Goal: Task Accomplishment & Management: Complete application form

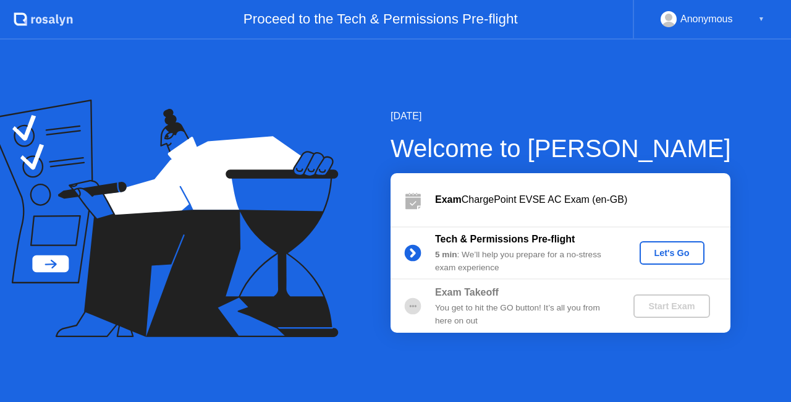
click at [673, 248] on div "Let's Go" at bounding box center [671, 253] width 55 height 10
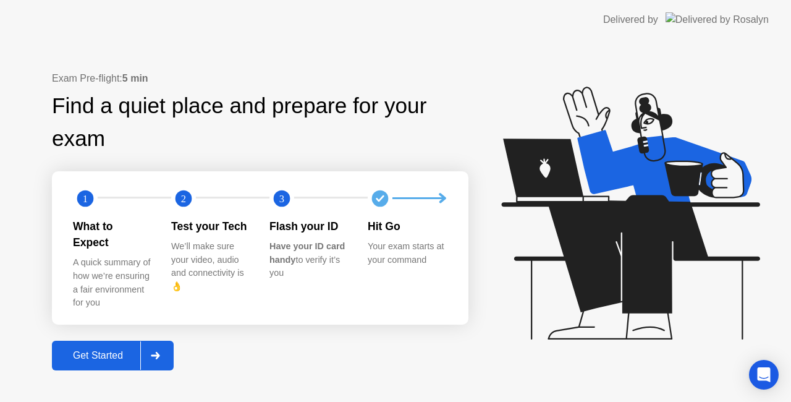
click at [157, 341] on div at bounding box center [155, 355] width 30 height 28
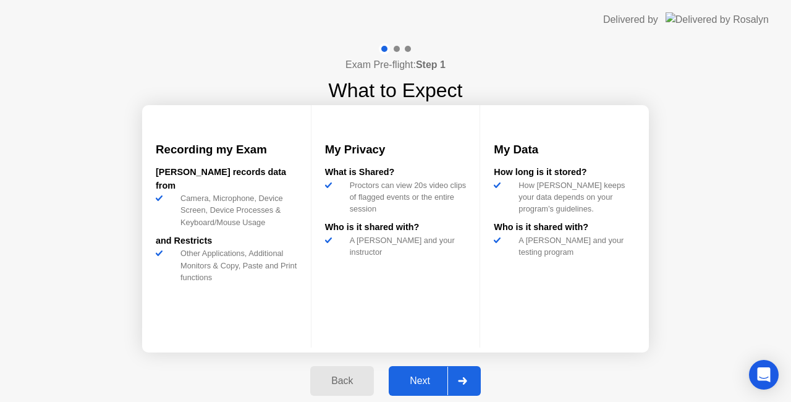
click at [450, 381] on div at bounding box center [462, 380] width 30 height 28
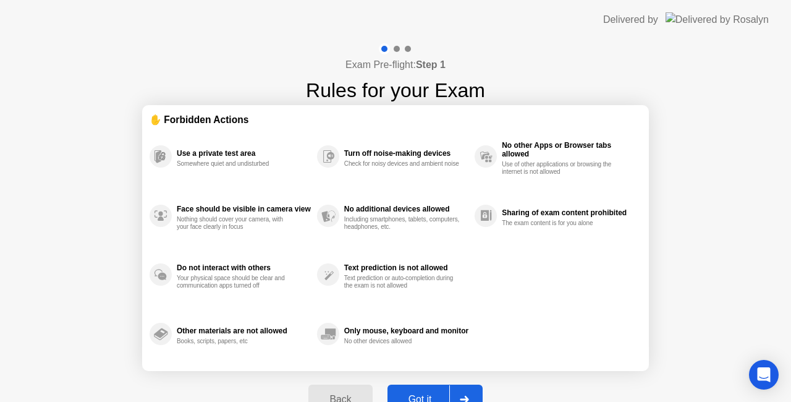
click at [466, 392] on div at bounding box center [464, 399] width 30 height 28
select select "Available cameras"
select select "Available speakers"
select select "Available microphones"
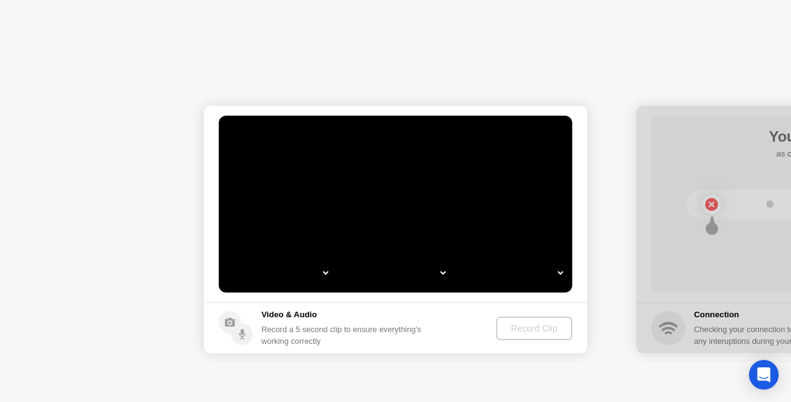
select select "**********"
select select "*******"
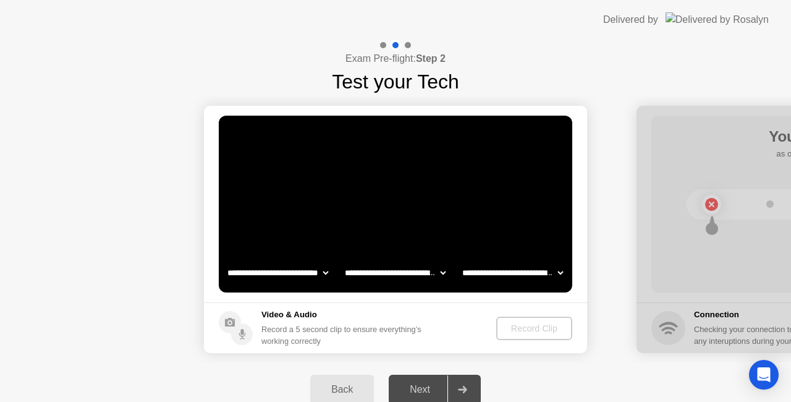
click at [313, 179] on video at bounding box center [395, 204] width 353 height 177
click at [535, 328] on div "Record Clip" at bounding box center [534, 328] width 66 height 10
click at [535, 328] on div "Record Clip" at bounding box center [535, 328] width 66 height 10
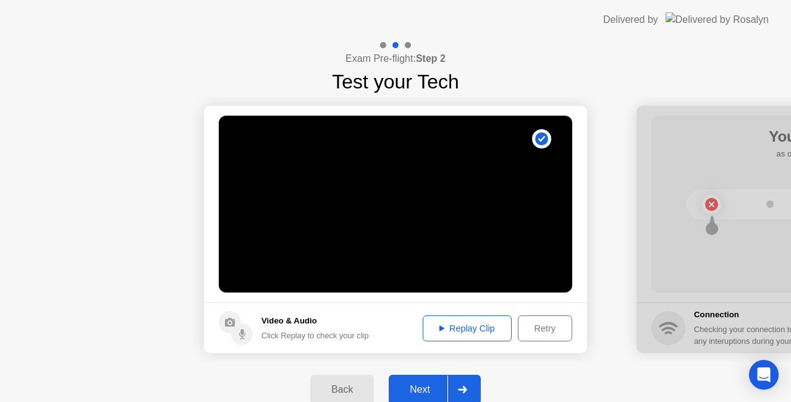
click at [493, 318] on button "Replay Clip" at bounding box center [467, 328] width 89 height 26
click at [461, 383] on div at bounding box center [462, 389] width 30 height 28
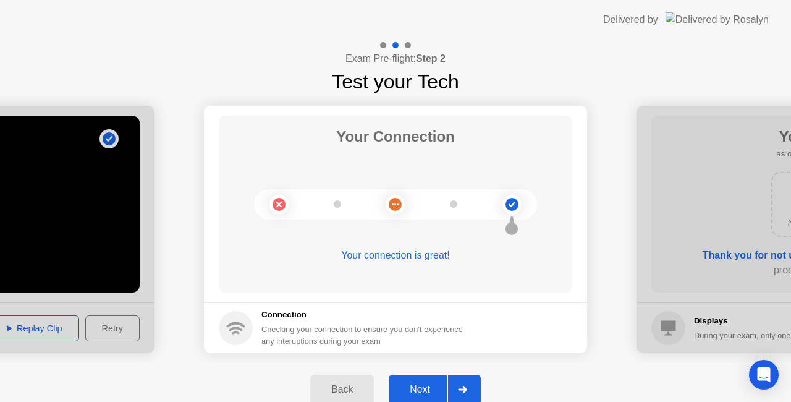
click at [461, 383] on div at bounding box center [462, 389] width 30 height 28
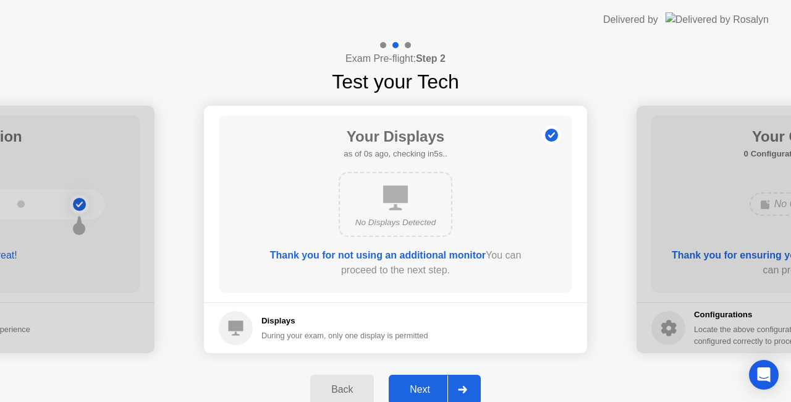
click at [461, 383] on div at bounding box center [462, 389] width 30 height 28
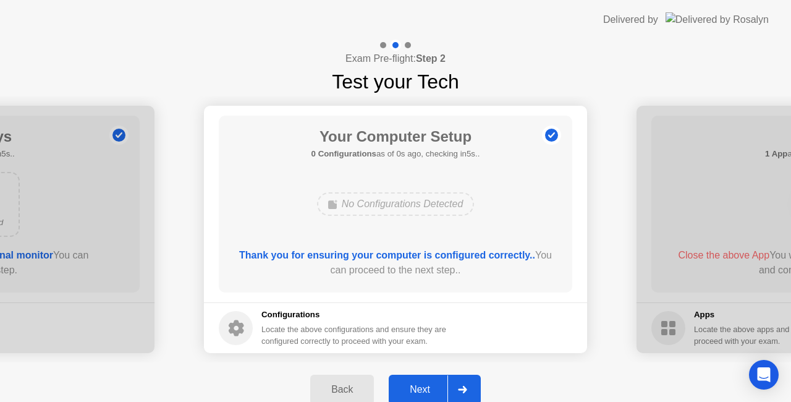
click at [461, 383] on div at bounding box center [462, 389] width 30 height 28
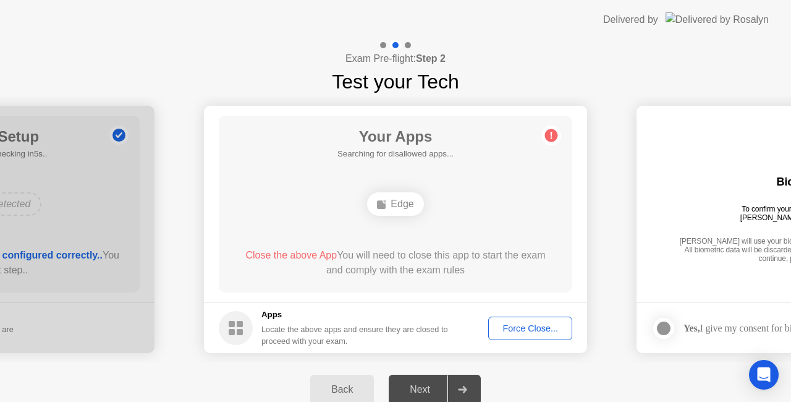
drag, startPoint x: 169, startPoint y: 2, endPoint x: 370, endPoint y: 381, distance: 428.7
click at [370, 381] on app-layout-with-logo "**********" at bounding box center [395, 208] width 791 height 416
click at [513, 266] on div "Close the above App You will need to close this app to start the exam and compl…" at bounding box center [396, 263] width 318 height 30
click at [400, 206] on div "Edge" at bounding box center [395, 203] width 56 height 23
click at [605, 33] on header "Delivered by" at bounding box center [395, 20] width 791 height 40
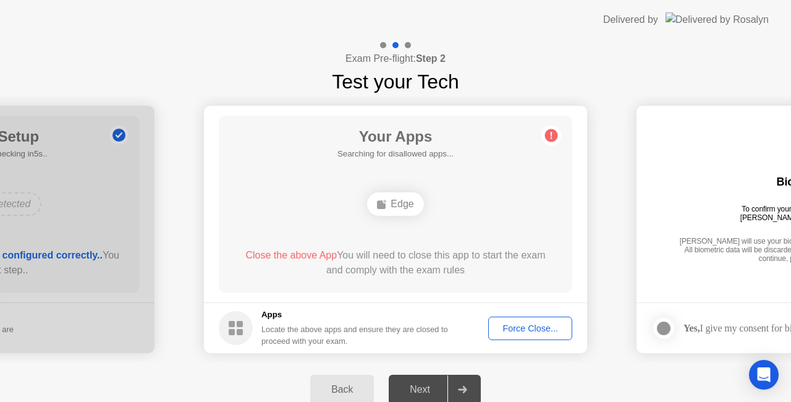
drag, startPoint x: 605, startPoint y: 33, endPoint x: 553, endPoint y: 114, distance: 97.0
click at [553, 114] on app-layout-with-logo "**********" at bounding box center [395, 208] width 791 height 416
click at [597, 89] on div "Exam Pre-flight: Step 2 Test your Tech" at bounding box center [395, 68] width 791 height 57
click at [652, 61] on div "Exam Pre-flight: Step 2 Test your Tech" at bounding box center [395, 68] width 791 height 57
click at [658, 14] on div "Delivered by" at bounding box center [630, 19] width 55 height 15
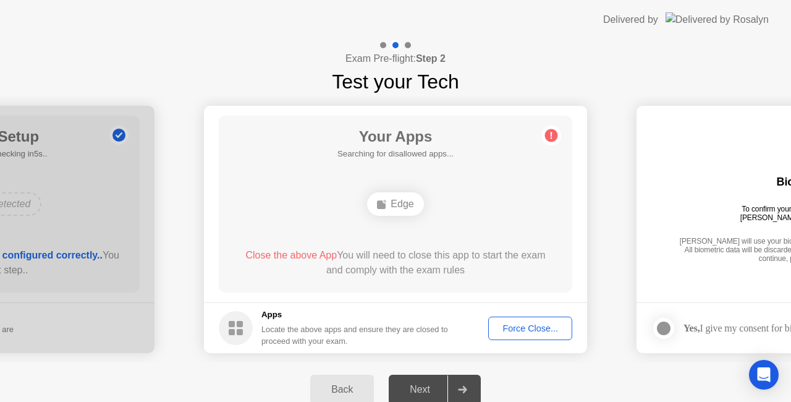
click at [520, 323] on div "Force Close..." at bounding box center [529, 328] width 75 height 10
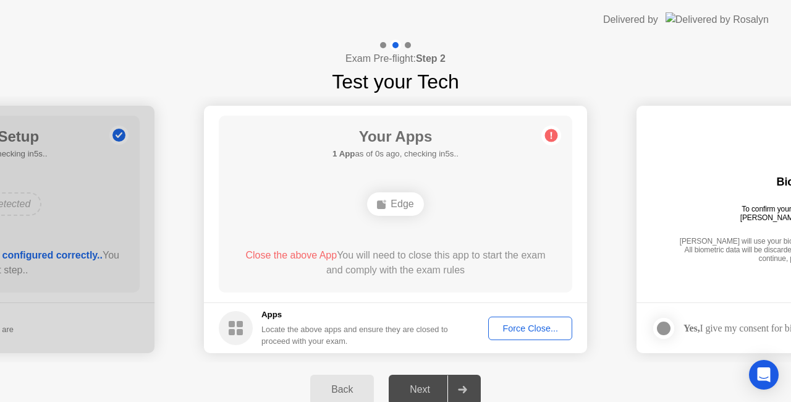
click at [512, 2] on header "Delivered by" at bounding box center [395, 20] width 791 height 40
click at [398, 193] on div "Edge" at bounding box center [395, 203] width 56 height 23
click at [551, 125] on icon at bounding box center [551, 135] width 20 height 20
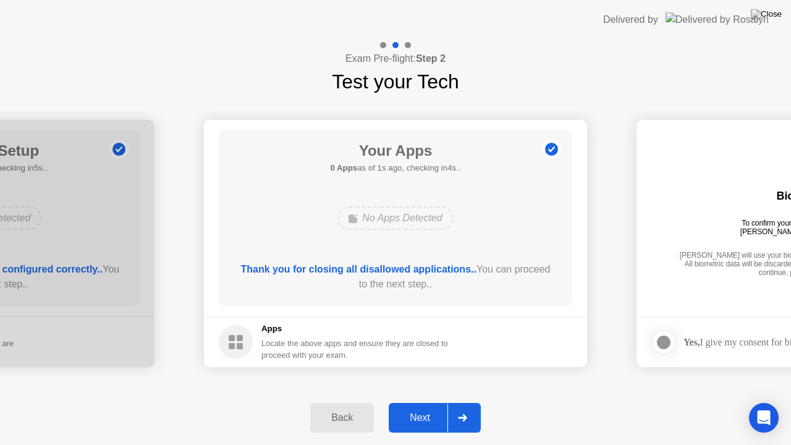
click at [465, 401] on div at bounding box center [462, 417] width 30 height 28
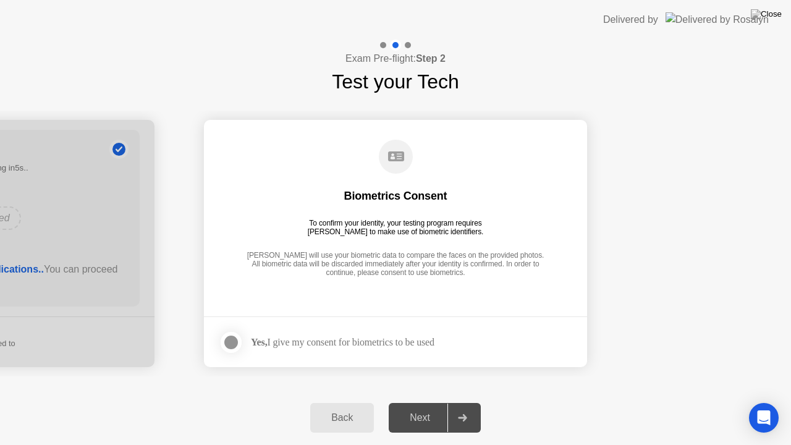
click at [465, 401] on div at bounding box center [462, 417] width 30 height 28
click at [256, 347] on div "Yes, I give my consent for biometrics to be used" at bounding box center [342, 342] width 183 height 12
click at [226, 342] on div at bounding box center [231, 342] width 15 height 15
click at [466, 401] on icon at bounding box center [462, 417] width 9 height 7
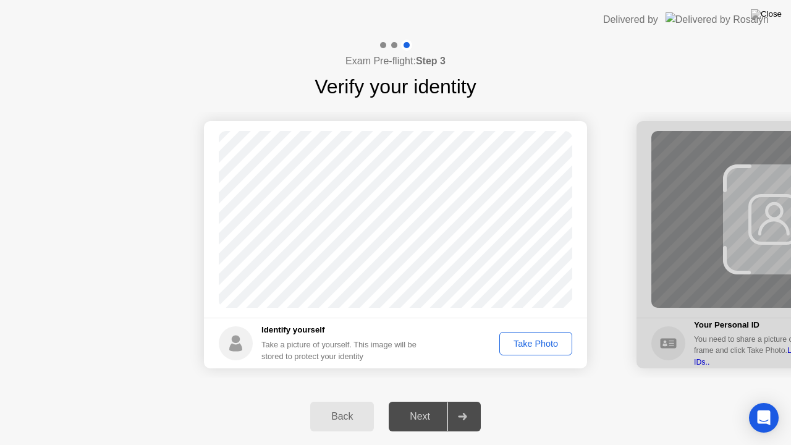
click at [539, 344] on div "Take Photo" at bounding box center [536, 344] width 64 height 10
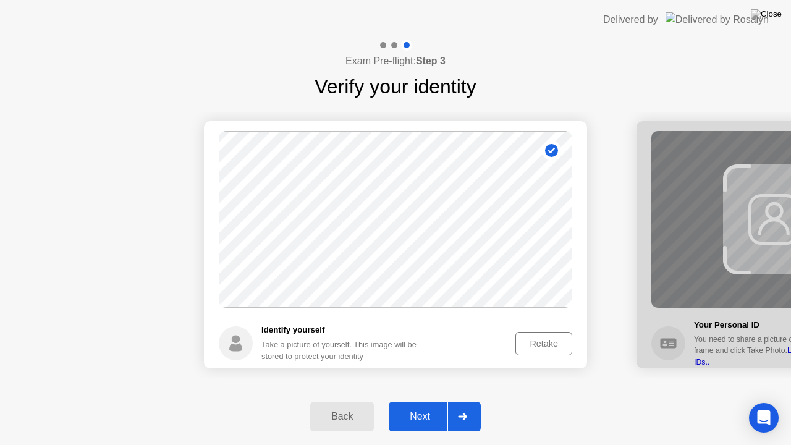
click at [461, 401] on icon at bounding box center [462, 416] width 9 height 7
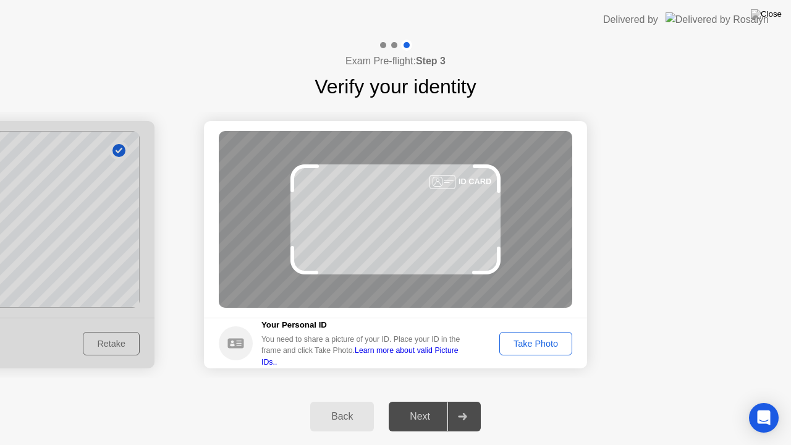
click at [461, 401] on icon at bounding box center [462, 416] width 9 height 7
click at [556, 339] on div "Take Photo" at bounding box center [536, 344] width 64 height 10
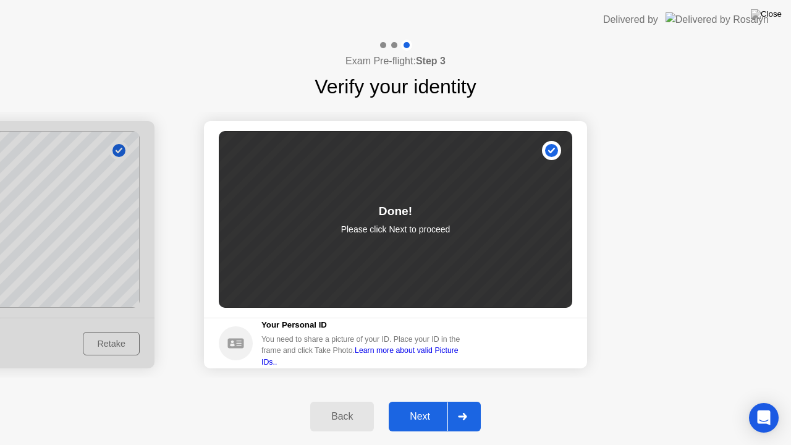
click at [472, 401] on div at bounding box center [462, 416] width 30 height 28
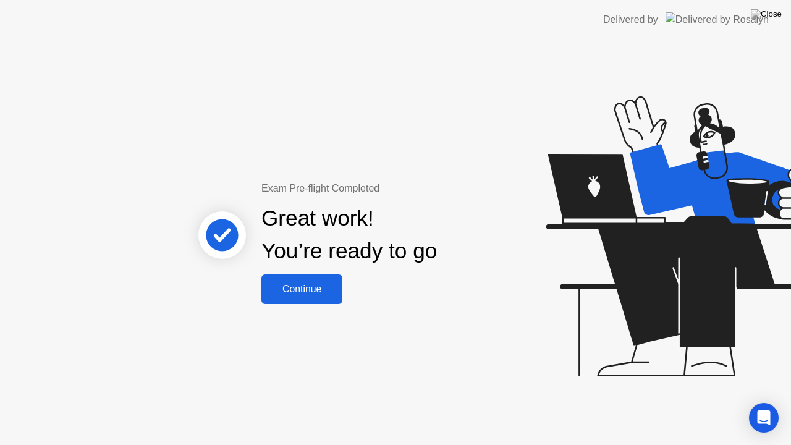
click at [330, 280] on button "Continue" at bounding box center [301, 289] width 81 height 30
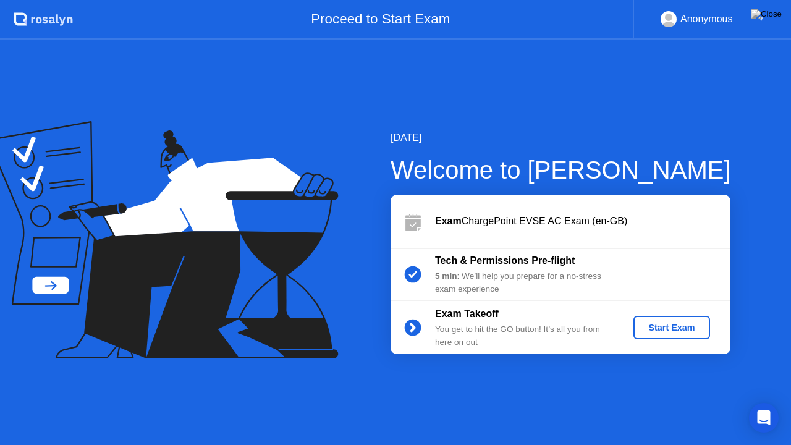
click at [675, 327] on div "Start Exam" at bounding box center [671, 327] width 66 height 10
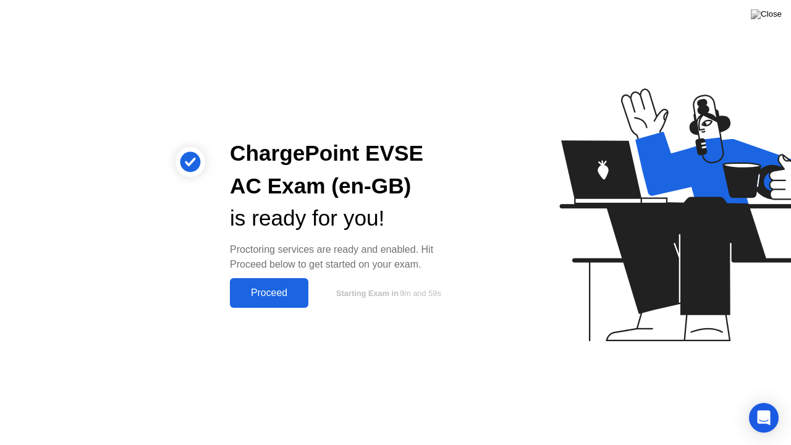
click at [272, 295] on div "Proceed" at bounding box center [269, 292] width 71 height 11
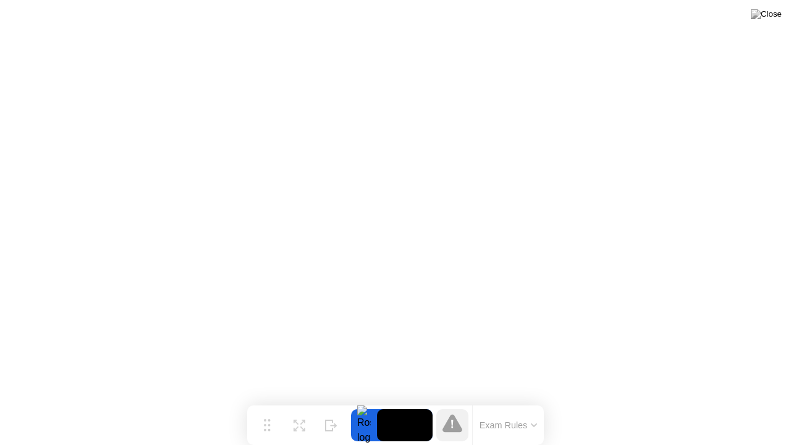
click at [518, 401] on button "Exam Rules" at bounding box center [508, 424] width 65 height 11
